Goal: Task Accomplishment & Management: Complete application form

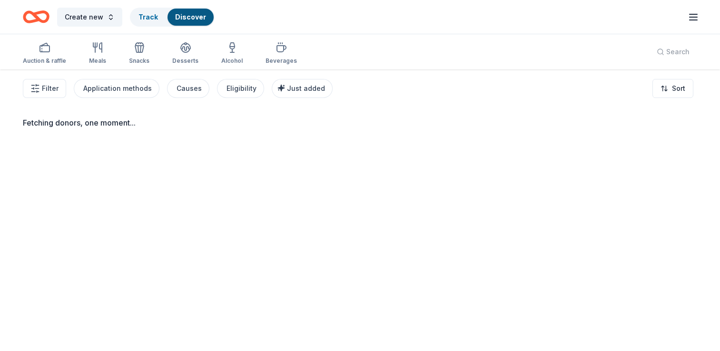
scroll to position [69, 0]
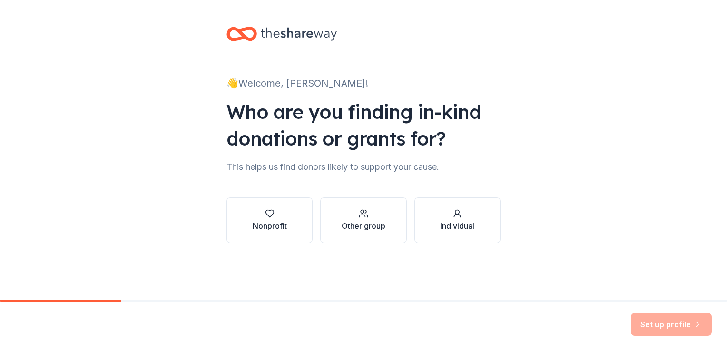
click at [410, 281] on div "👋 Welcome, [PERSON_NAME]! Who are you finding in-kind donations or grants for? …" at bounding box center [363, 144] width 305 height 289
click at [369, 231] on div "Other group" at bounding box center [364, 225] width 44 height 11
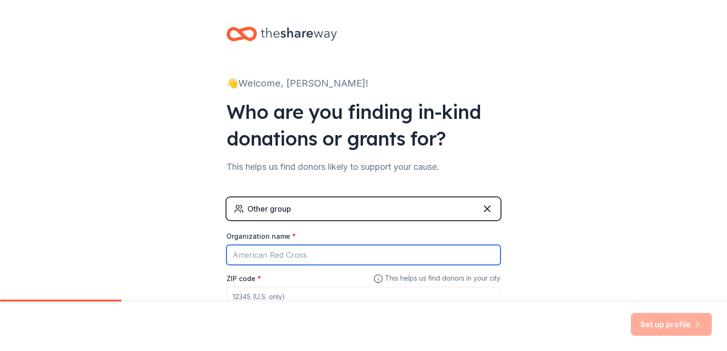
click at [332, 251] on input "Organization name *" at bounding box center [364, 255] width 274 height 20
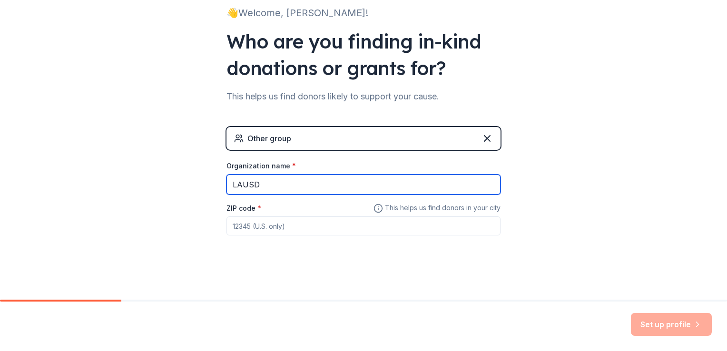
type input "LAUSD"
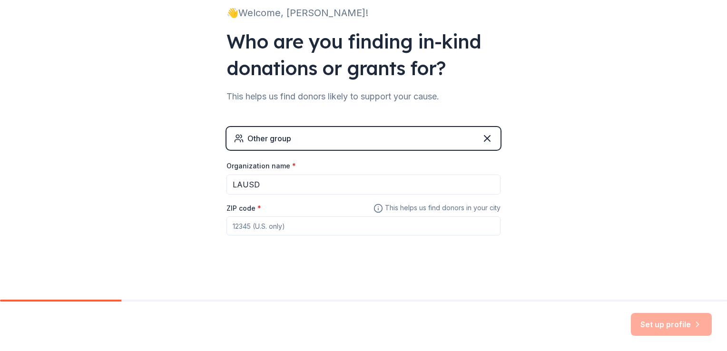
click at [271, 217] on input "ZIP code *" at bounding box center [364, 226] width 274 height 19
click at [269, 221] on input "ZIP code *" at bounding box center [364, 226] width 274 height 19
type input "90745"
click at [677, 325] on button "Set up profile" at bounding box center [671, 324] width 81 height 23
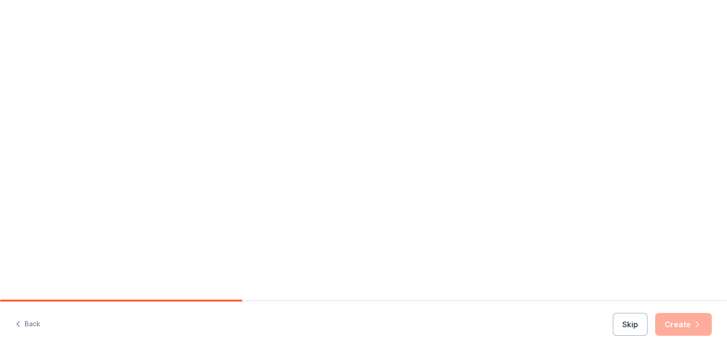
click at [678, 325] on div "Skip Create" at bounding box center [662, 324] width 99 height 23
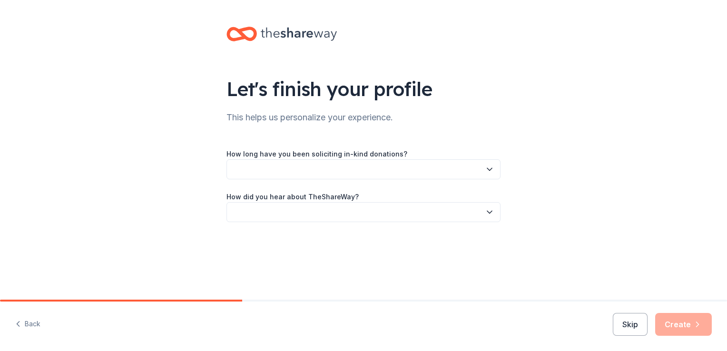
click at [366, 168] on button "button" at bounding box center [364, 169] width 274 height 20
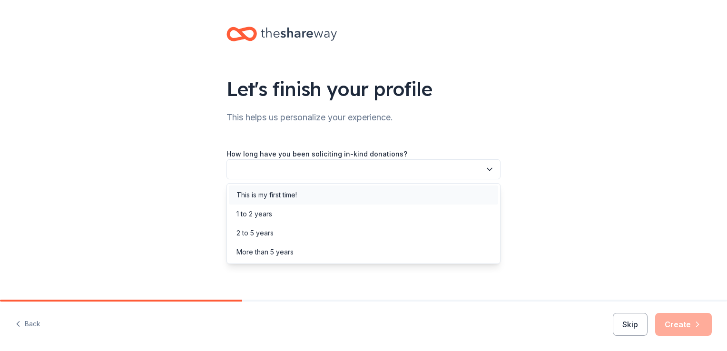
click at [367, 194] on div "This is my first time!" at bounding box center [363, 195] width 269 height 19
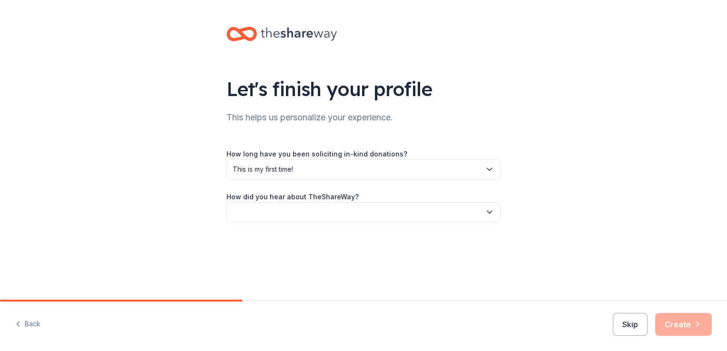
click at [349, 217] on button "button" at bounding box center [364, 212] width 274 height 20
click at [341, 257] on div "Online search" at bounding box center [363, 256] width 269 height 19
click at [379, 260] on div "Let's finish your profile This helps us personalize your experience. How long h…" at bounding box center [363, 134] width 305 height 268
click at [685, 326] on button "Create" at bounding box center [683, 324] width 57 height 23
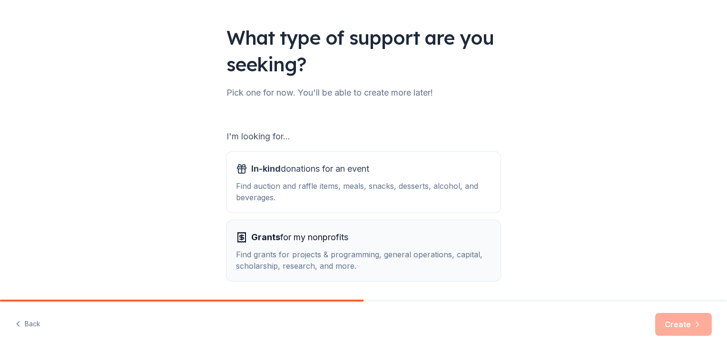
scroll to position [51, 0]
click at [361, 197] on div "Find auction and raffle items, meals, snacks, desserts, alcohol, and beverages." at bounding box center [363, 191] width 255 height 23
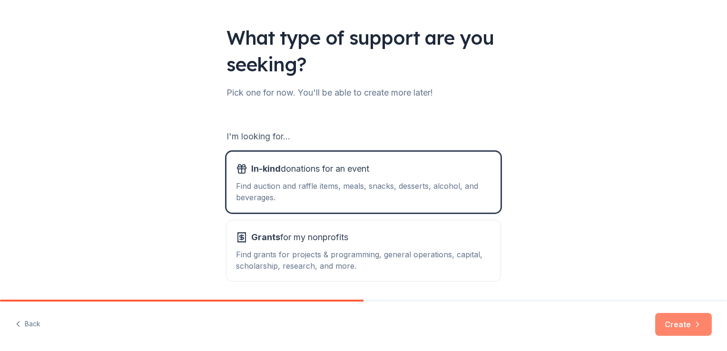
click at [685, 325] on button "Create" at bounding box center [683, 324] width 57 height 23
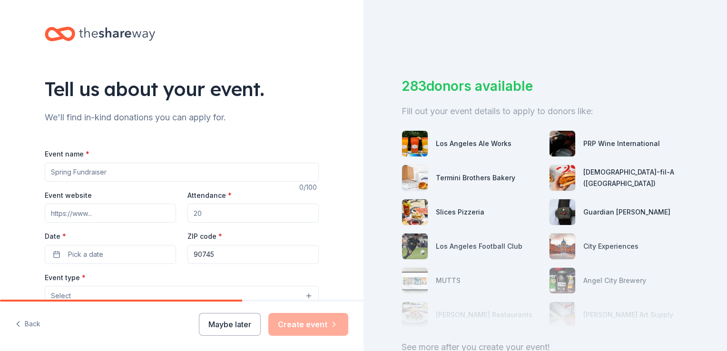
click at [183, 178] on input "Event name *" at bounding box center [182, 172] width 274 height 19
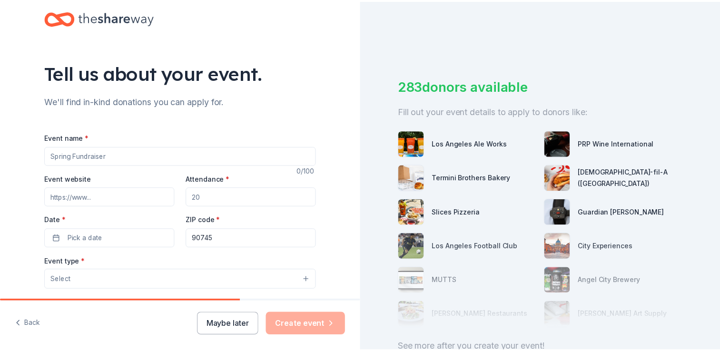
scroll to position [16, 0]
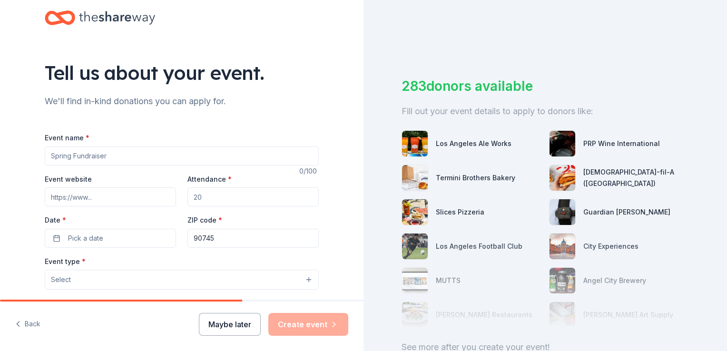
click at [235, 321] on button "Maybe later" at bounding box center [230, 324] width 62 height 23
click at [244, 323] on button "Maybe later" at bounding box center [230, 324] width 62 height 23
click at [109, 158] on input "Event name *" at bounding box center [182, 156] width 274 height 19
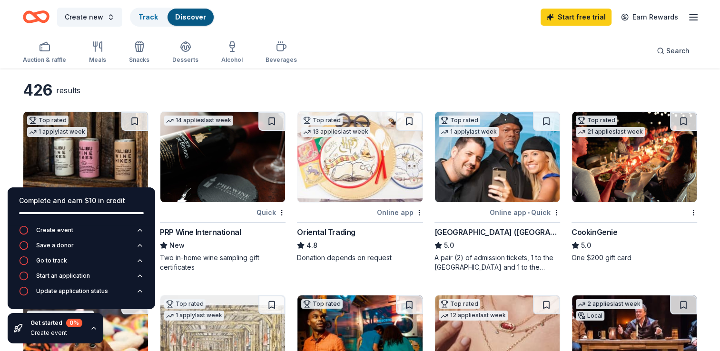
scroll to position [19, 0]
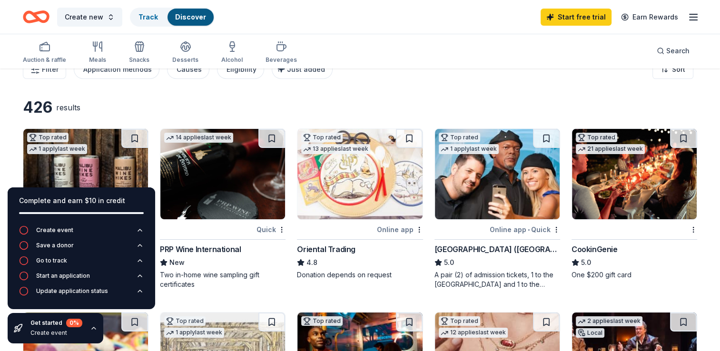
click at [378, 206] on img at bounding box center [359, 174] width 125 height 90
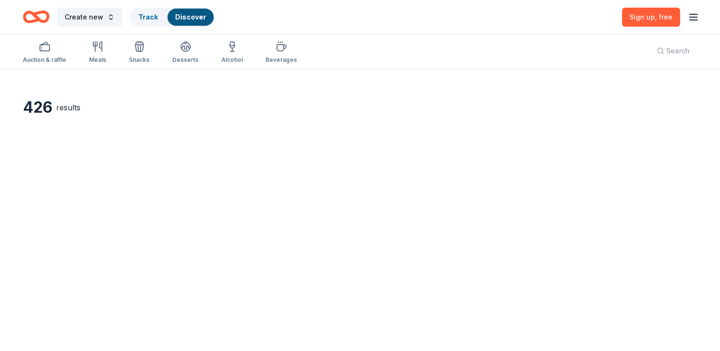
scroll to position [0, 0]
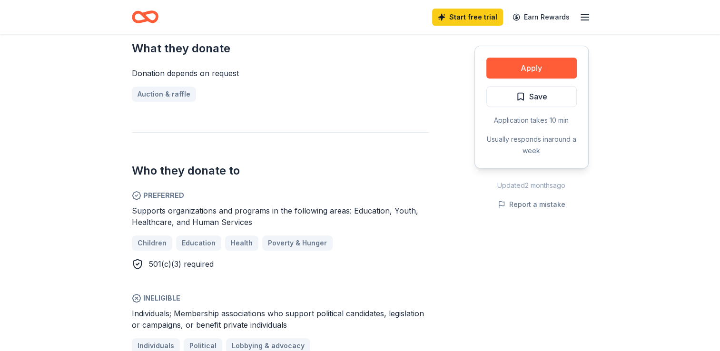
scroll to position [397, 0]
click at [360, 213] on span "Supports organizations and programs in the following areas: Education, Youth, H…" at bounding box center [275, 217] width 286 height 21
click at [338, 216] on div "Supports organizations and programs in the following areas: Education, Youth, H…" at bounding box center [280, 217] width 297 height 23
click at [314, 279] on div "Who they donate to Preferred Supports organizations and programs in the followi…" at bounding box center [280, 243] width 297 height 221
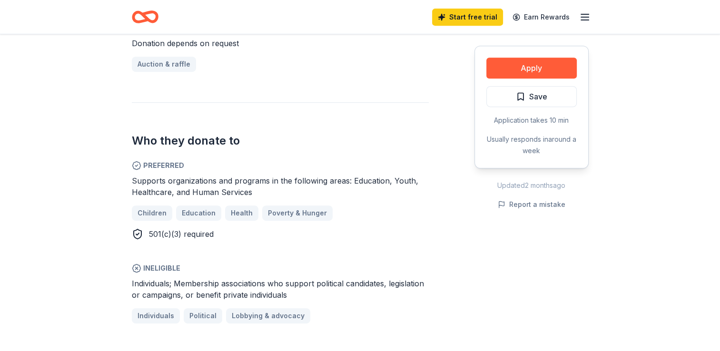
scroll to position [413, 0]
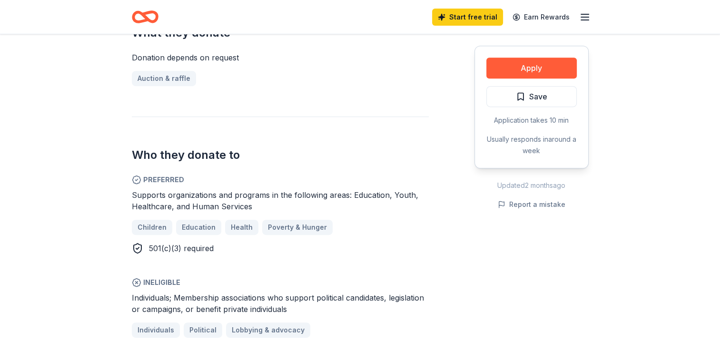
click at [463, 208] on div "Donating in all states Oriental Trading is a supplier of affordable crafts, par…" at bounding box center [360, 214] width 457 height 676
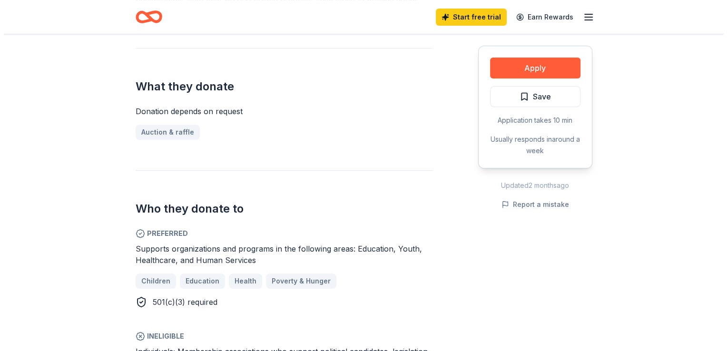
scroll to position [358, 0]
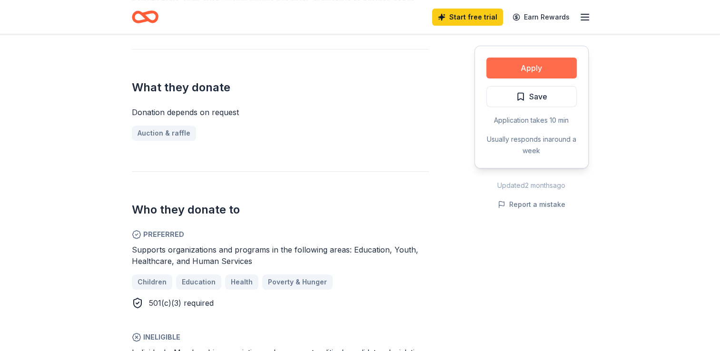
click at [548, 72] on button "Apply" at bounding box center [531, 68] width 90 height 21
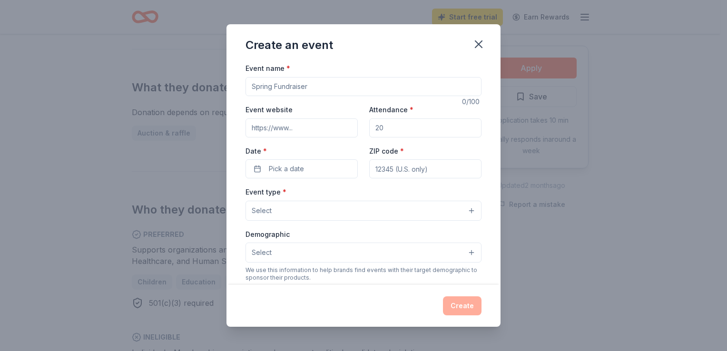
click at [311, 85] on input "Event name *" at bounding box center [364, 86] width 236 height 19
click at [284, 90] on input "Monthly" at bounding box center [364, 86] width 236 height 19
click at [279, 90] on input "Monthly" at bounding box center [364, 86] width 236 height 19
type input "Monthly Bulldog Store"
click at [295, 136] on input "Event website" at bounding box center [302, 127] width 112 height 19
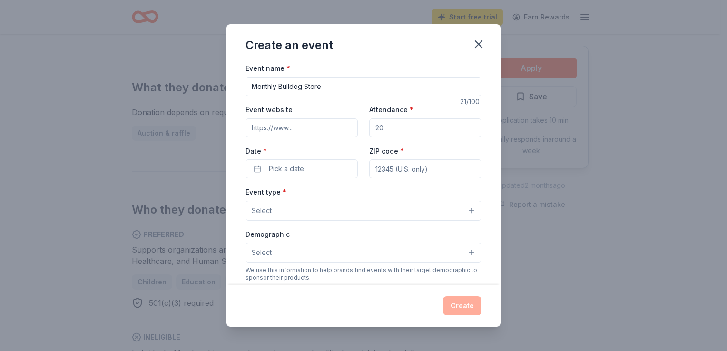
drag, startPoint x: 402, startPoint y: 126, endPoint x: 348, endPoint y: 117, distance: 54.1
click at [348, 117] on div "Event website Attendance * Date * Pick a date ZIP code *" at bounding box center [364, 141] width 236 height 75
click at [311, 157] on div "Date * Pick a date" at bounding box center [302, 162] width 112 height 34
click at [312, 167] on button "Pick a date" at bounding box center [302, 168] width 112 height 19
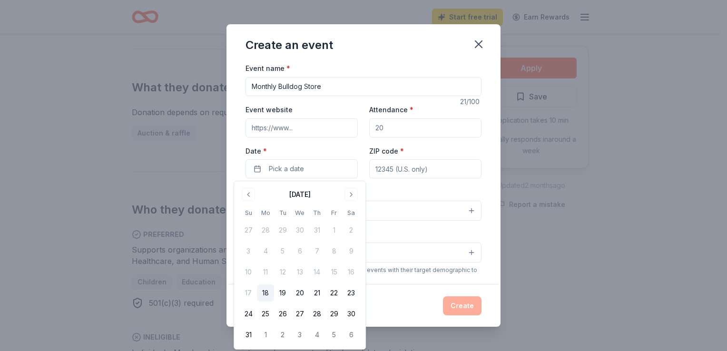
click at [310, 138] on div "Event website Attendance * Date * Pick a date ZIP code *" at bounding box center [364, 141] width 236 height 75
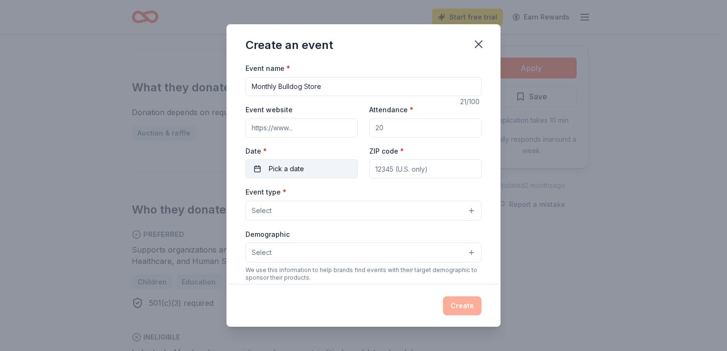
click at [332, 165] on button "Pick a date" at bounding box center [302, 168] width 112 height 19
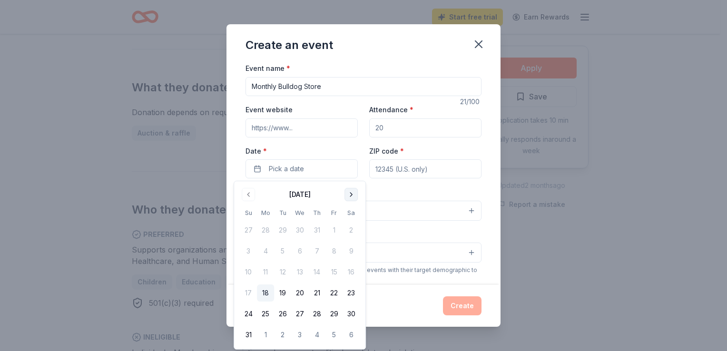
click at [349, 197] on button "Go to next month" at bounding box center [351, 194] width 13 height 13
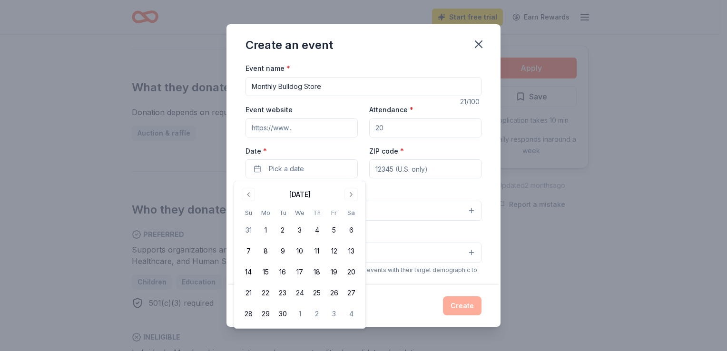
click at [399, 185] on div "Event name * Monthly Bulldog Store 21 /100 Event website Attendance * Date * Pi…" at bounding box center [364, 282] width 236 height 440
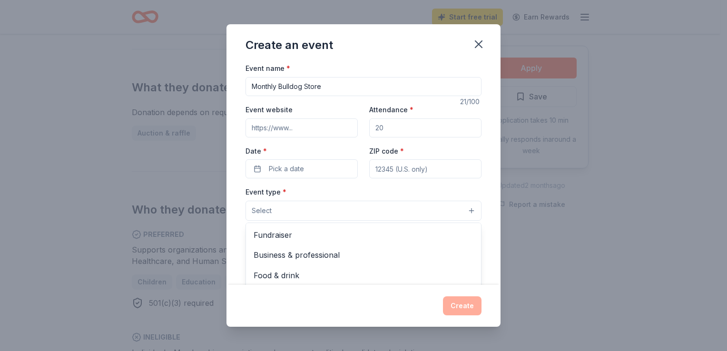
click at [342, 212] on button "Select" at bounding box center [364, 211] width 236 height 20
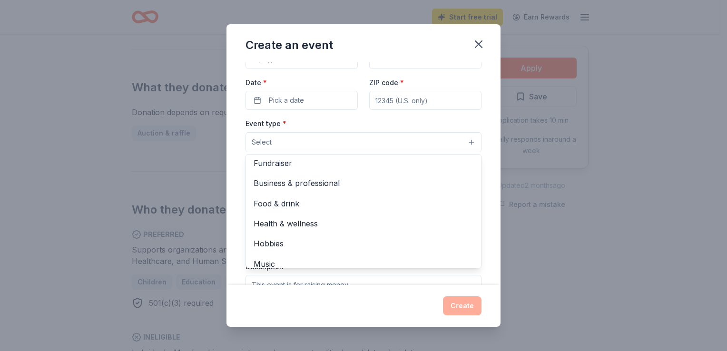
scroll to position [0, 0]
click at [483, 170] on div "Event name * Monthly Bulldog Store 21 /100 Event website Attendance * Date * Pi…" at bounding box center [364, 173] width 274 height 222
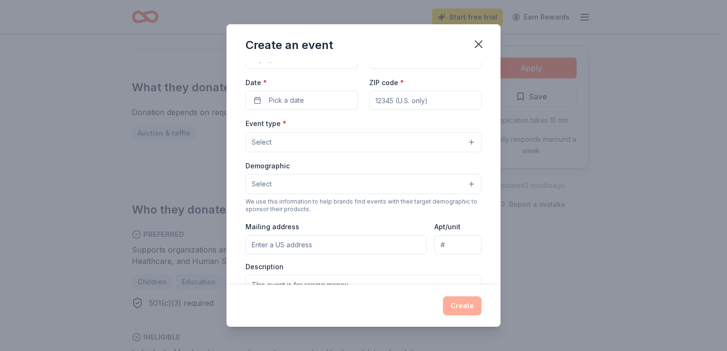
click at [464, 182] on button "Select" at bounding box center [364, 184] width 236 height 20
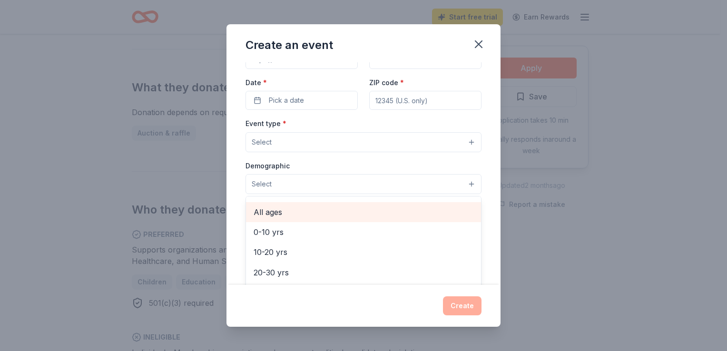
scroll to position [66, 0]
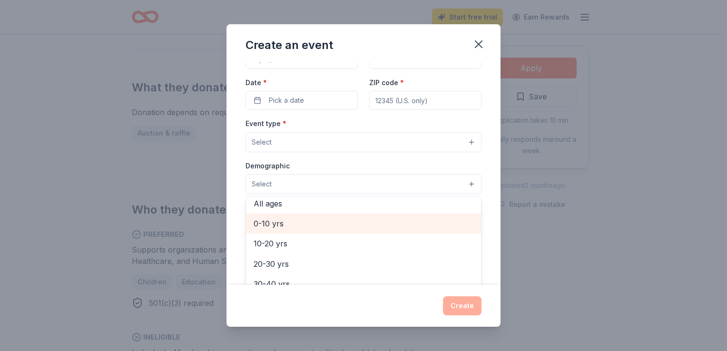
click at [331, 224] on span "0-10 yrs" at bounding box center [364, 223] width 220 height 12
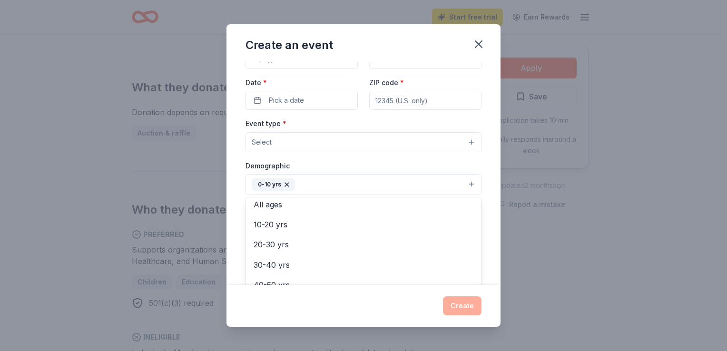
click at [489, 197] on div "Event name * Monthly Bulldog Store 21 /100 Event website Attendance * Date * Pi…" at bounding box center [364, 173] width 274 height 222
click at [459, 186] on button "0-10 yrs" at bounding box center [364, 184] width 236 height 21
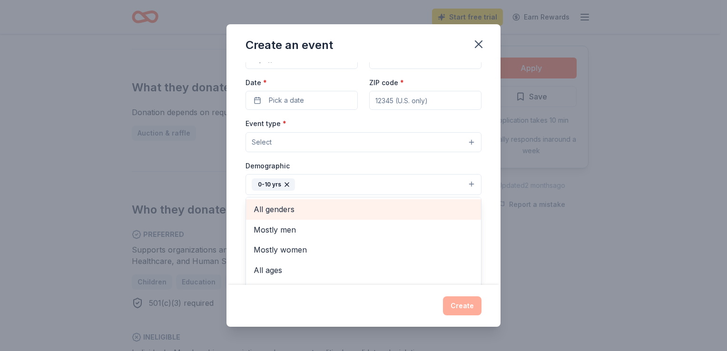
click at [329, 208] on span "All genders" at bounding box center [364, 209] width 220 height 12
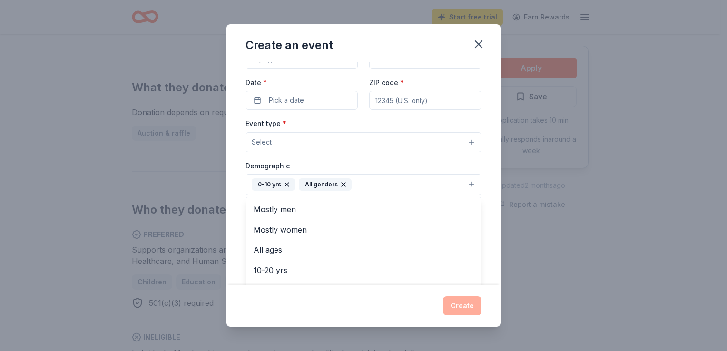
click at [345, 182] on icon "button" at bounding box center [344, 185] width 8 height 8
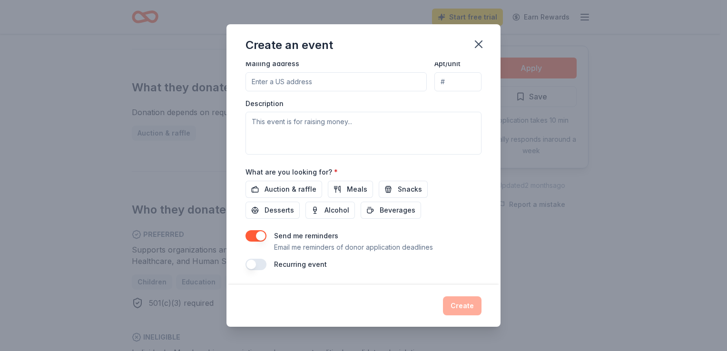
scroll to position [232, 0]
click at [289, 195] on span "Auction & raffle" at bounding box center [291, 189] width 52 height 11
click at [261, 267] on button "button" at bounding box center [256, 264] width 21 height 11
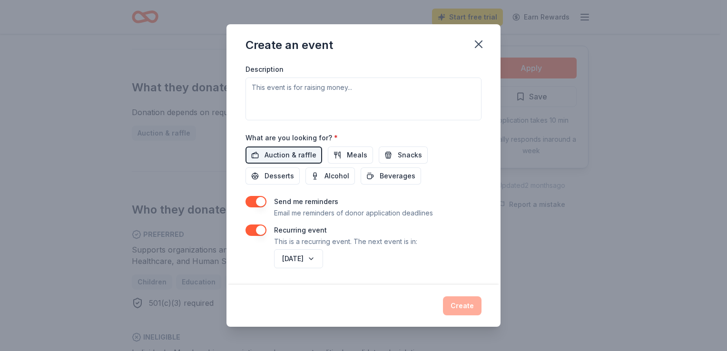
scroll to position [267, 0]
click at [323, 257] on button "August 2026" at bounding box center [298, 258] width 49 height 19
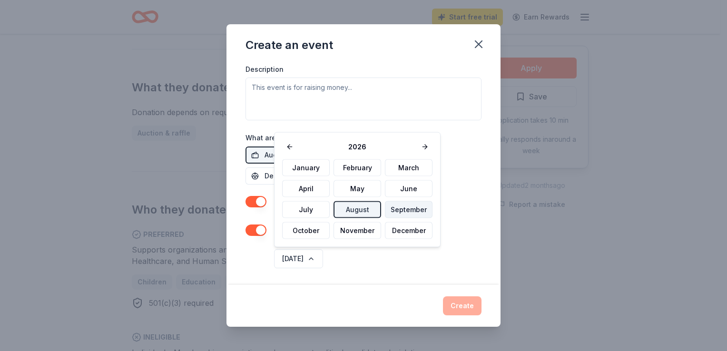
click at [398, 209] on button "September" at bounding box center [409, 209] width 48 height 17
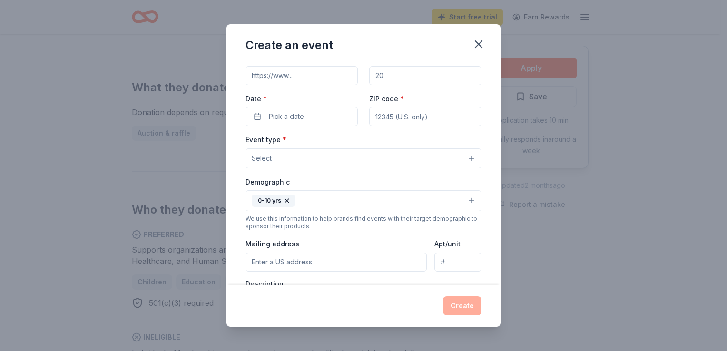
scroll to position [0, 0]
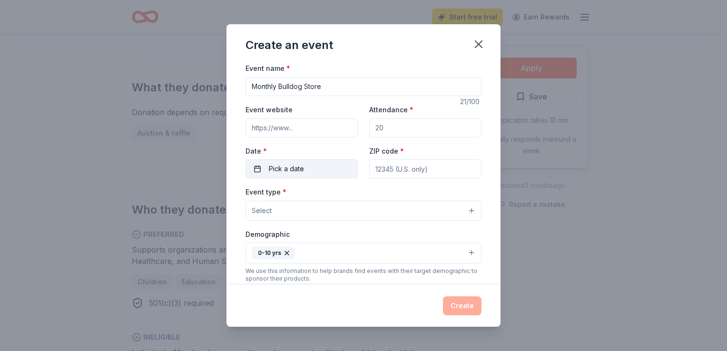
click at [310, 165] on button "Pick a date" at bounding box center [302, 168] width 112 height 19
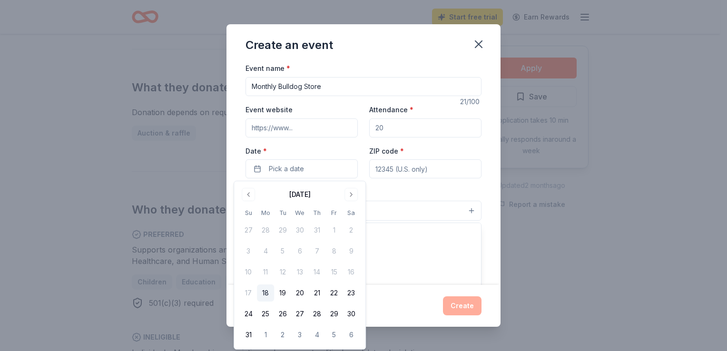
click at [394, 204] on button "Select" at bounding box center [364, 211] width 236 height 20
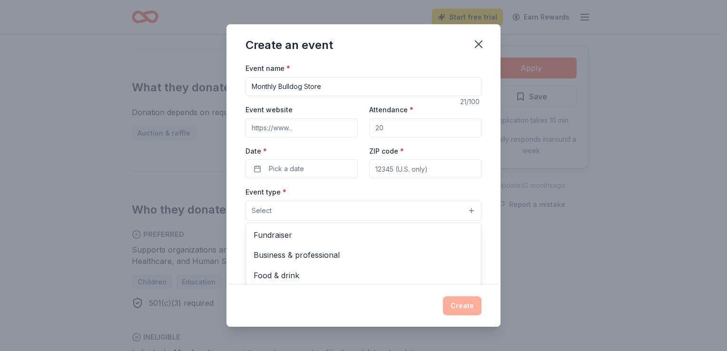
click at [398, 134] on div "Event name * Monthly Bulldog Store 21 /100 Event website Attendance * Date * Pi…" at bounding box center [364, 299] width 236 height 475
click at [391, 131] on input "Attendance *" at bounding box center [425, 127] width 112 height 19
click at [392, 130] on input "Attendance *" at bounding box center [425, 127] width 112 height 19
type input "3"
click at [477, 45] on icon "button" at bounding box center [478, 44] width 7 height 7
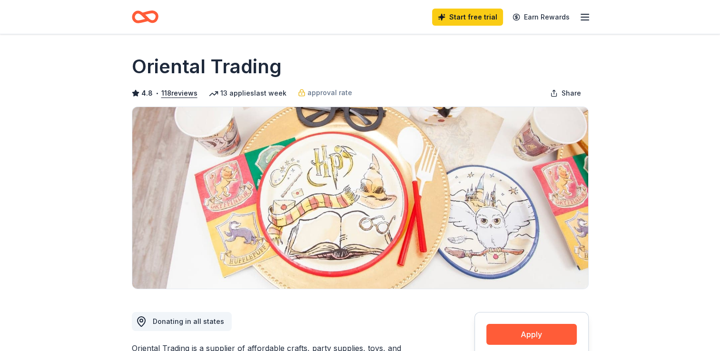
click at [585, 14] on line "button" at bounding box center [585, 14] width 8 height 0
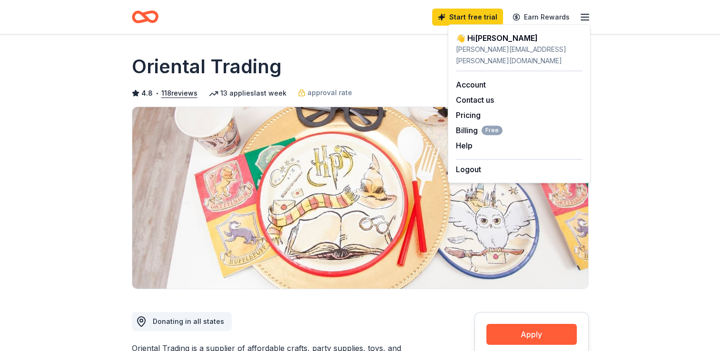
click at [483, 159] on div "Logout" at bounding box center [519, 167] width 127 height 16
click at [473, 164] on button "Logout" at bounding box center [468, 169] width 25 height 11
